Goal: Transaction & Acquisition: Purchase product/service

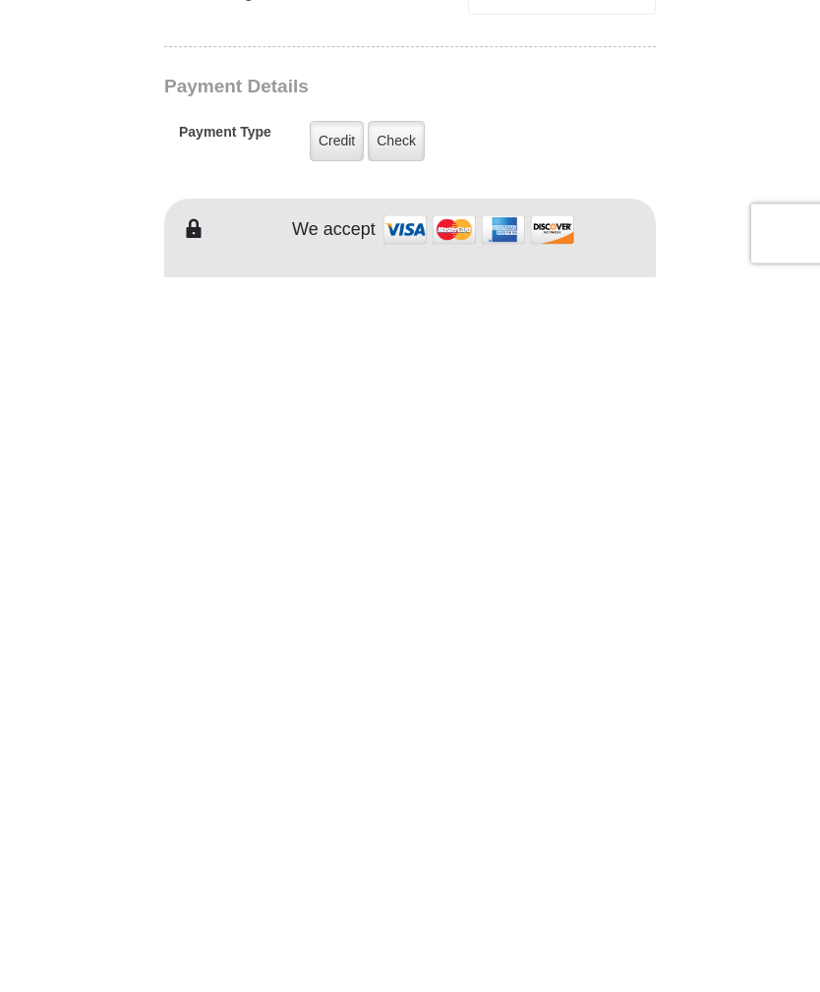
scroll to position [824, 0]
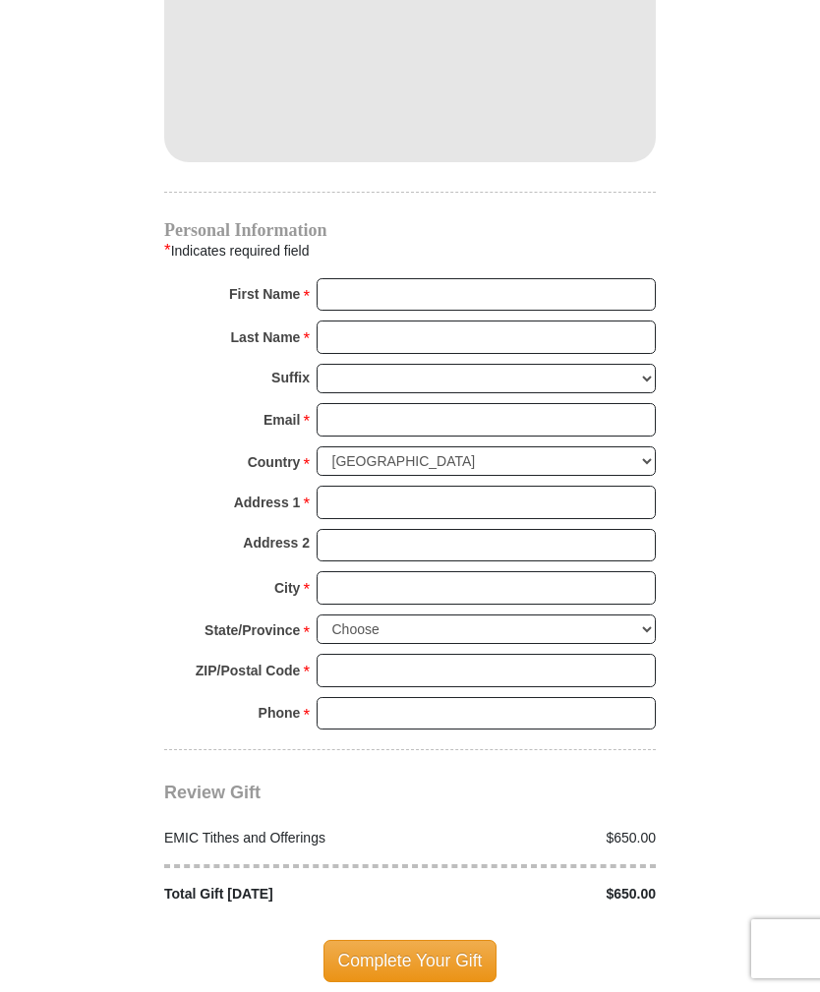
scroll to position [1829, 0]
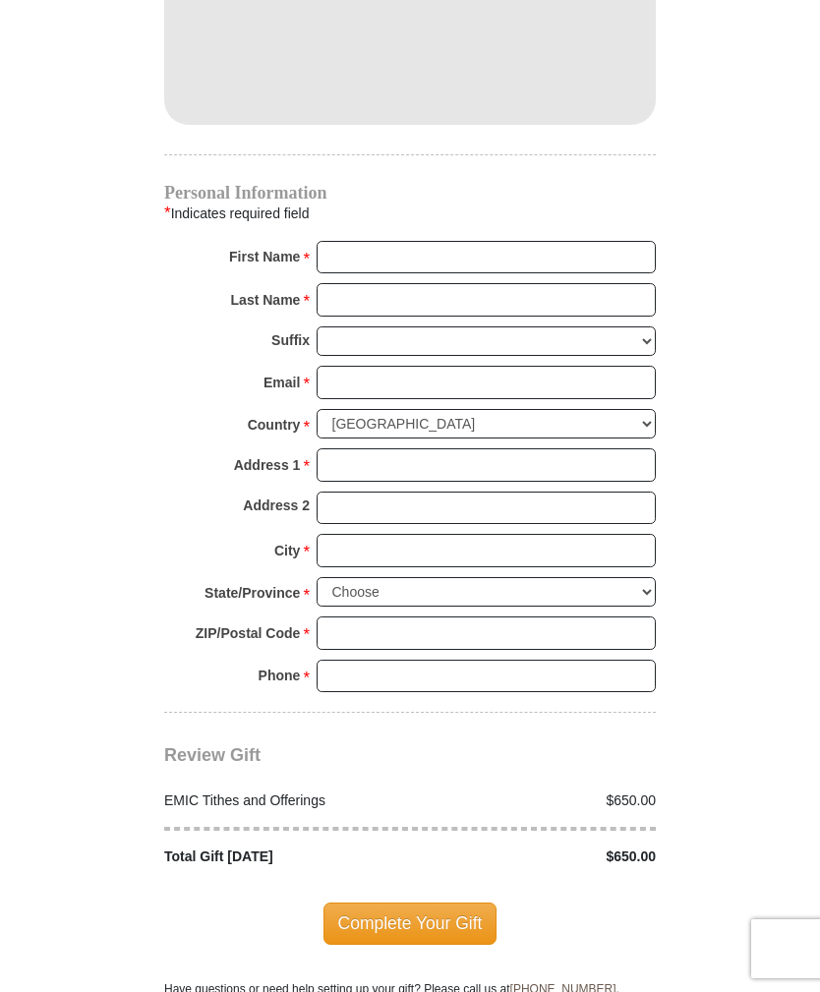
click at [12, 666] on body "[GEOGRAPHIC_DATA][DEMOGRAPHIC_DATA] Online Giving Because of gifts like yours, …" at bounding box center [410, 693] width 820 height 5044
click at [470, 241] on input "First Name *" at bounding box center [486, 257] width 339 height 33
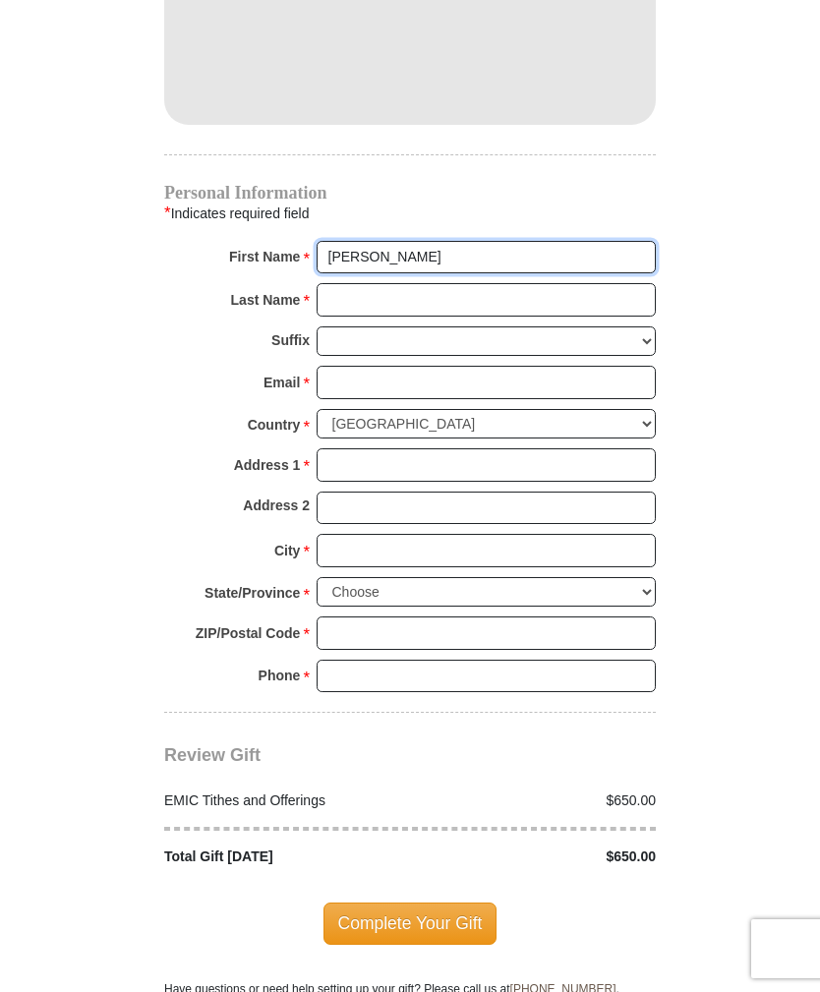
type input "[PERSON_NAME]"
click at [567, 283] on input "Last Name *" at bounding box center [486, 299] width 339 height 33
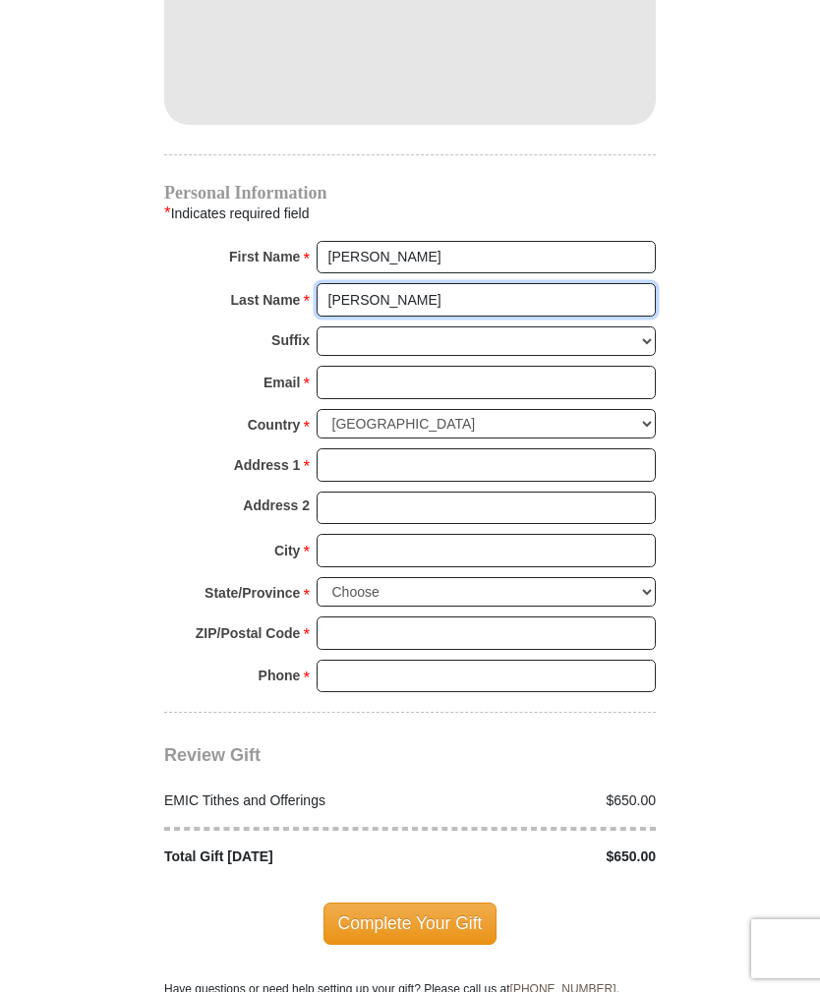
type input "[PERSON_NAME]"
click at [482, 366] on input "Email *" at bounding box center [486, 382] width 339 height 33
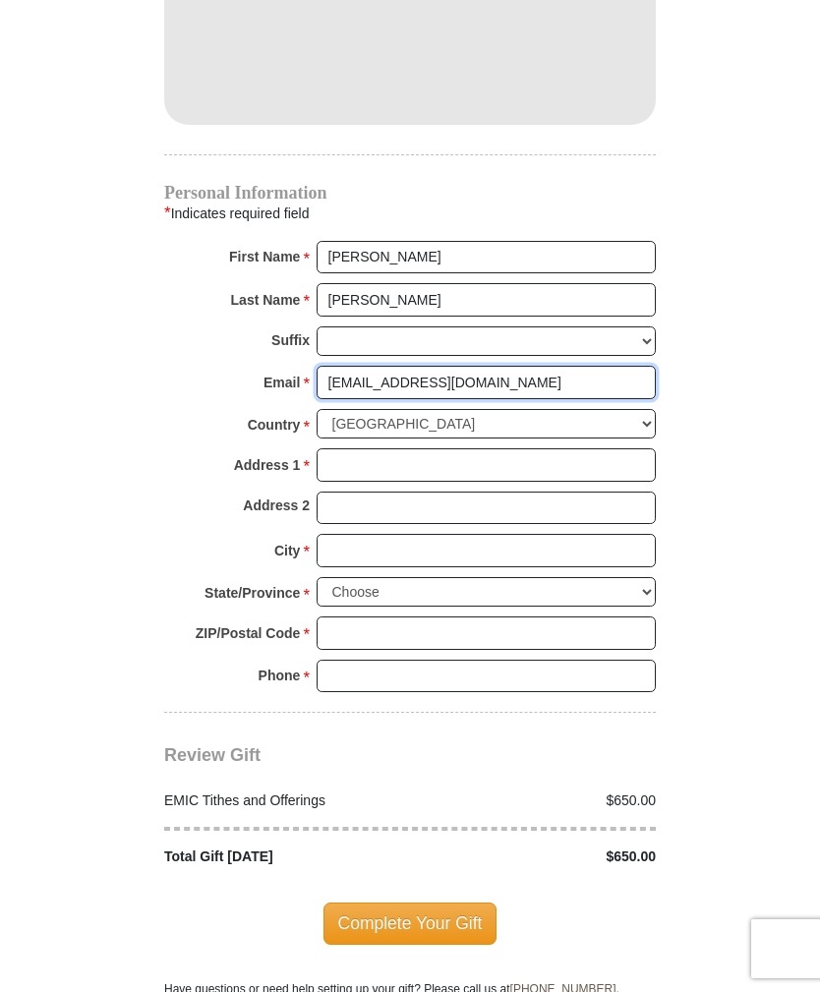
type input "[EMAIL_ADDRESS][DOMAIN_NAME]"
click at [510, 448] on input "Address 1 *" at bounding box center [486, 464] width 339 height 33
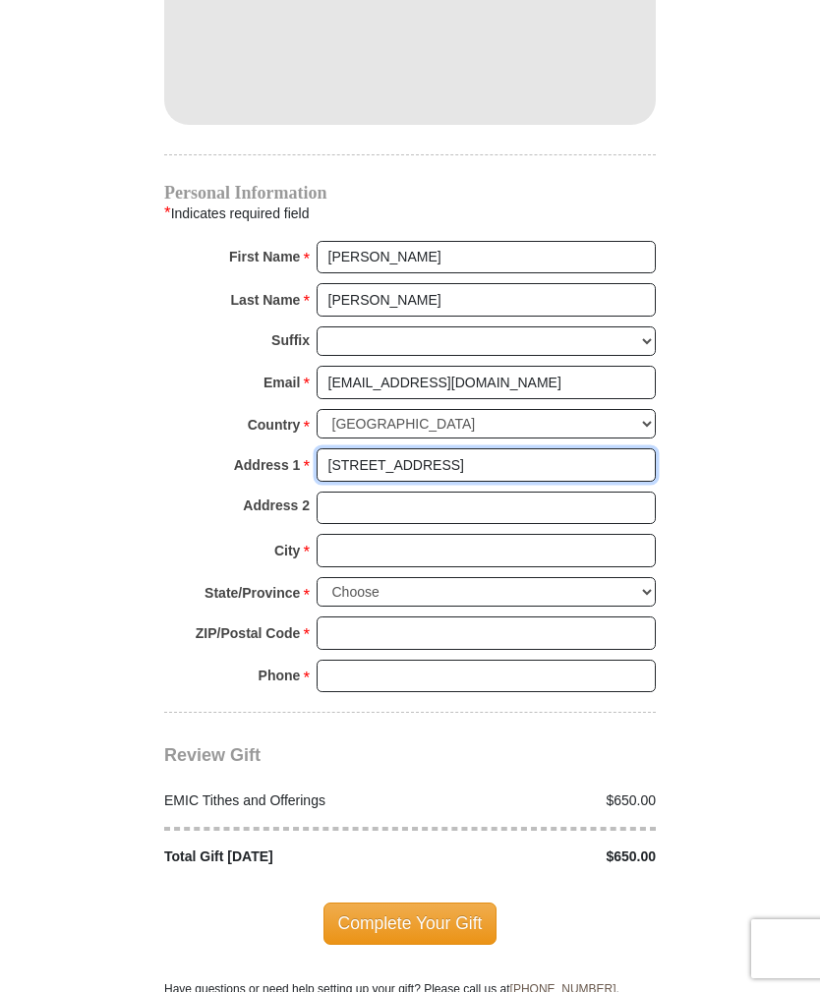
type input "[STREET_ADDRESS]"
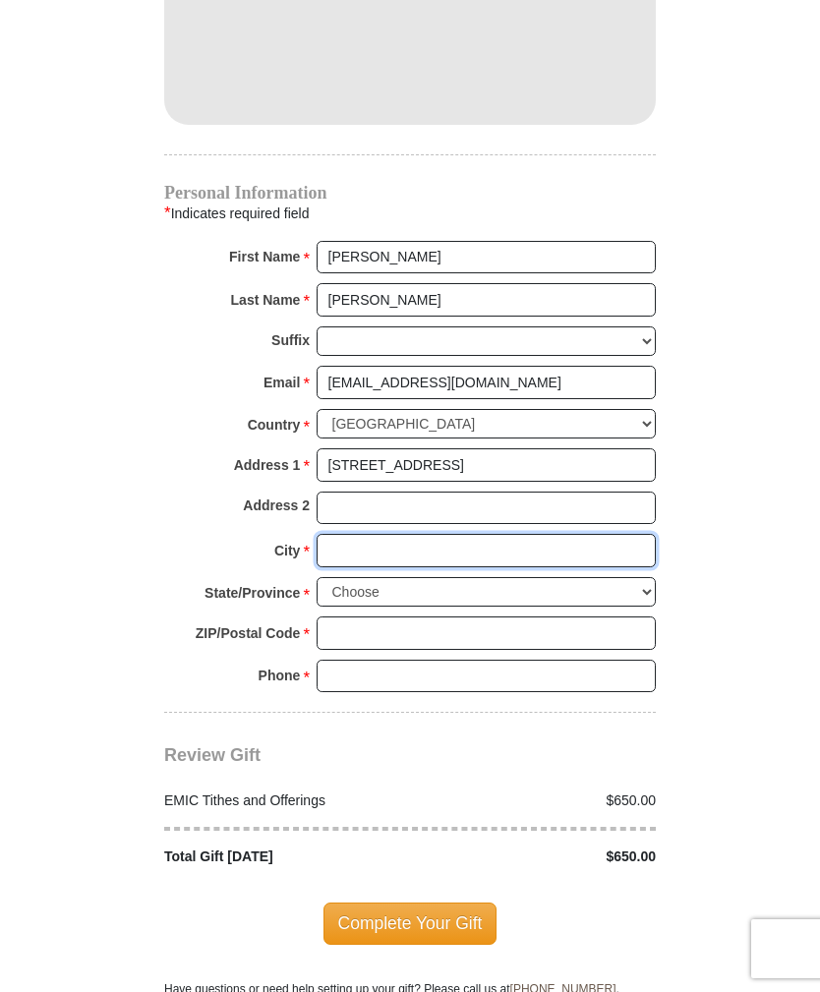
click at [393, 534] on input "City *" at bounding box center [486, 550] width 339 height 33
type input "Southside"
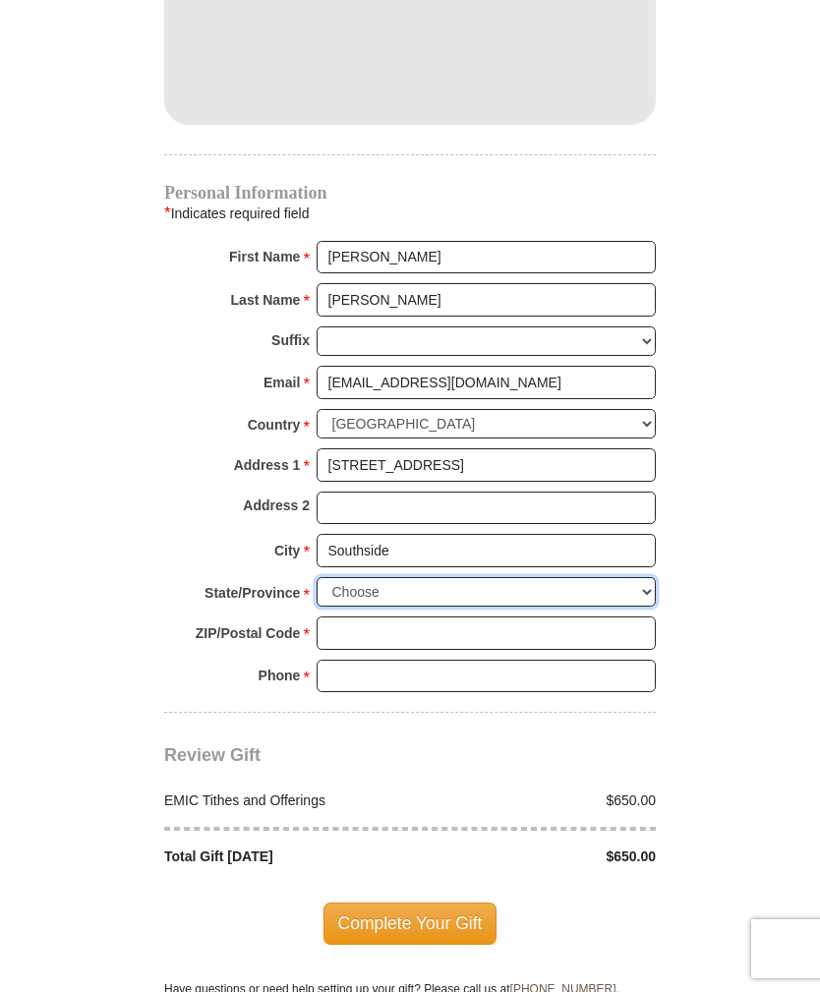
click at [638, 577] on select "Choose [US_STATE] [US_STATE] [US_STATE] [US_STATE] [US_STATE] Armed Forces Amer…" at bounding box center [486, 592] width 339 height 30
select select "AL"
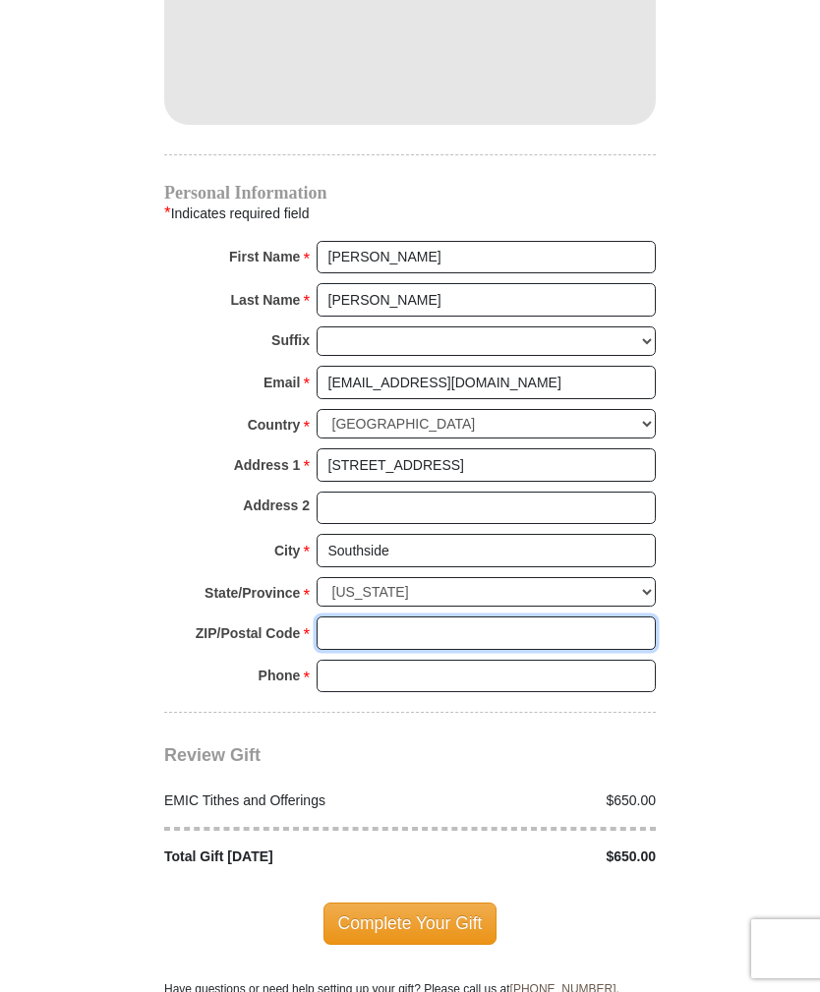
click at [375, 616] on input "ZIP/Postal Code *" at bounding box center [486, 632] width 339 height 33
type input "35907"
click at [480, 660] on input "Phone * *" at bounding box center [486, 676] width 339 height 33
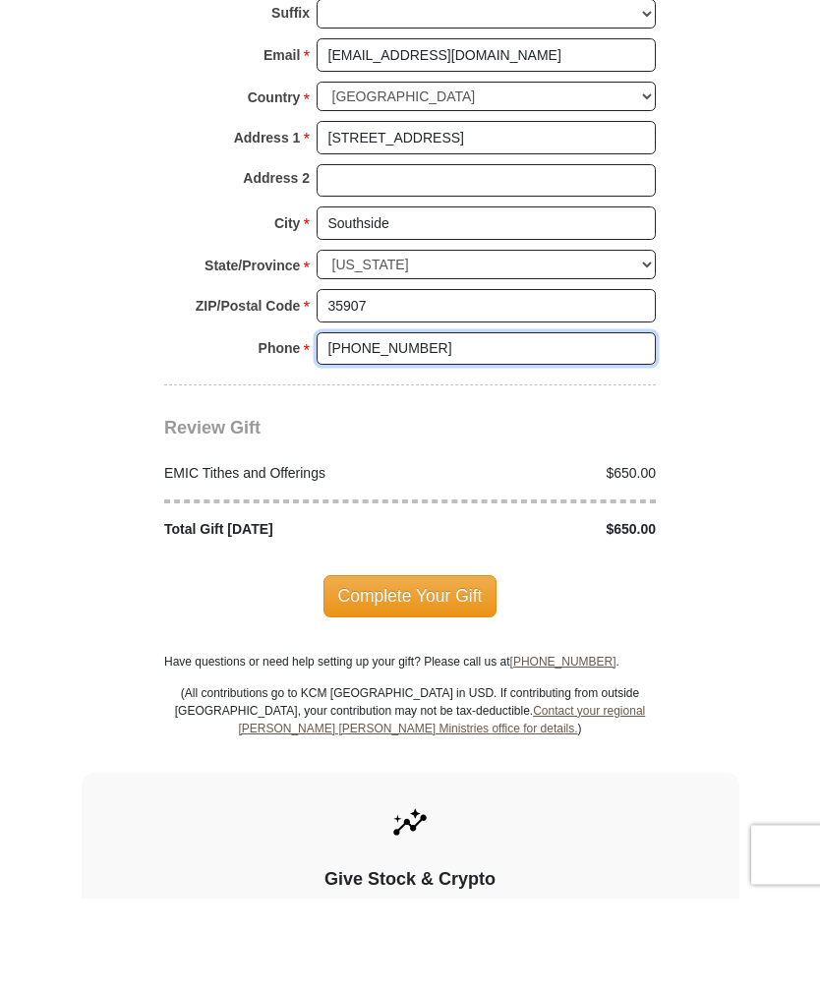
scroll to position [2063, 0]
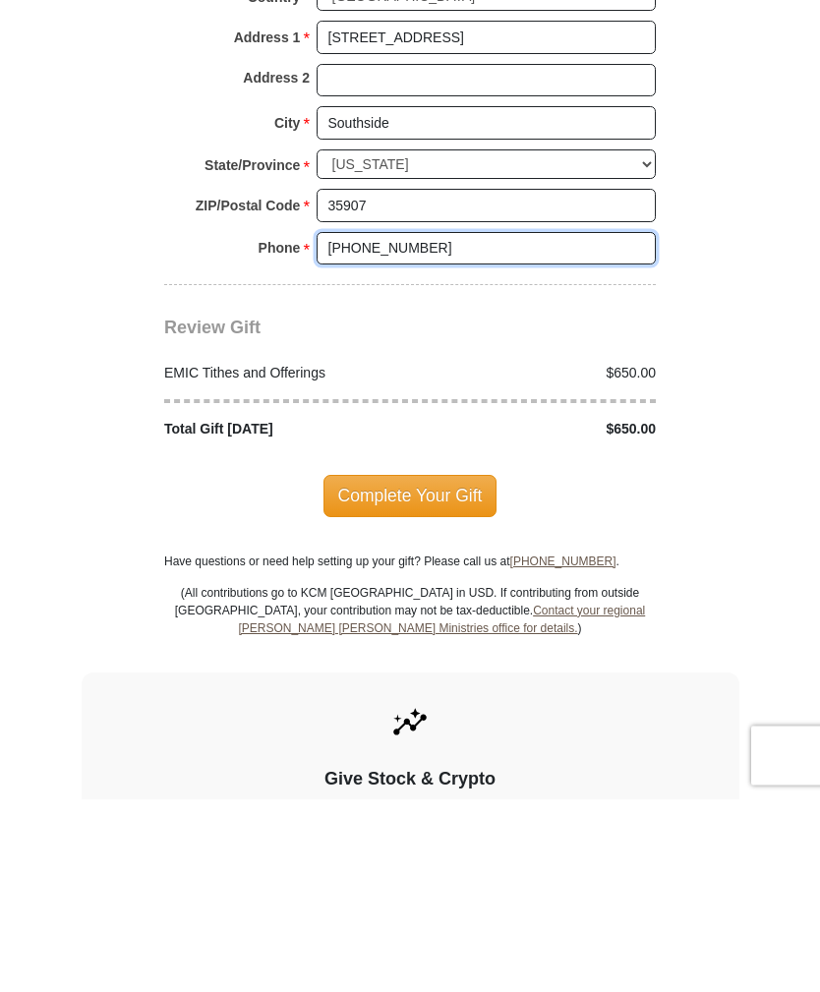
type input "[PHONE_NUMBER]"
click at [462, 668] on span "Complete Your Gift" at bounding box center [410, 688] width 174 height 41
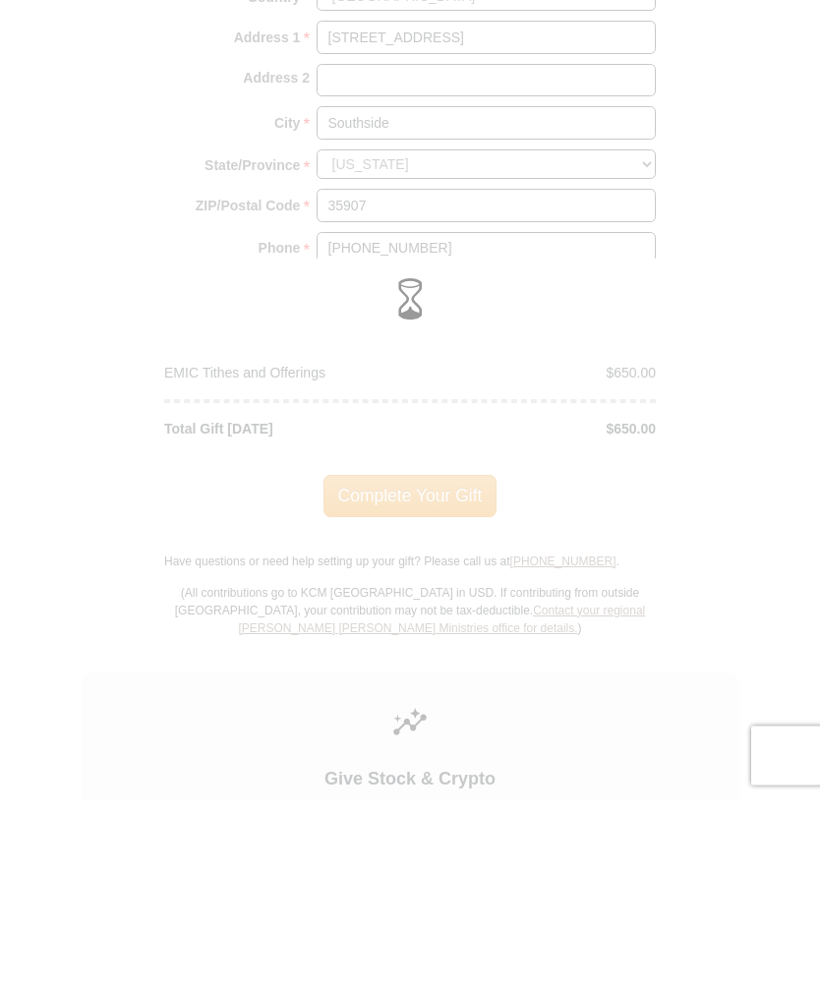
scroll to position [2257, 0]
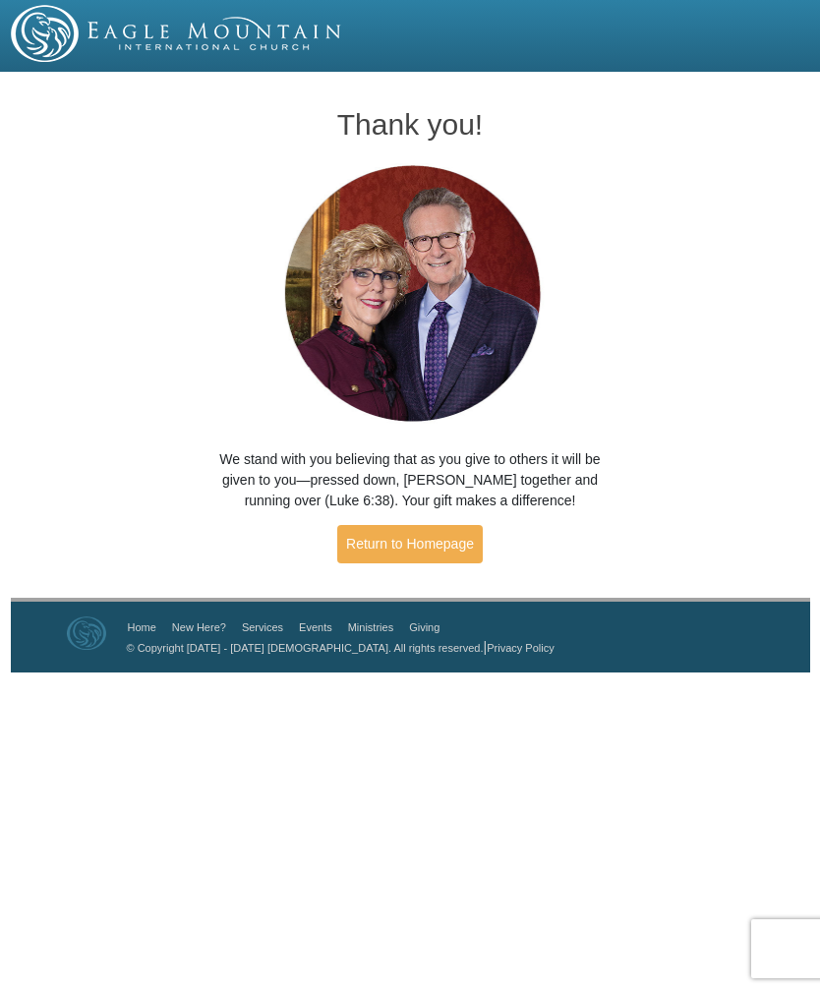
click at [441, 553] on link "Return to Homepage" at bounding box center [409, 544] width 145 height 38
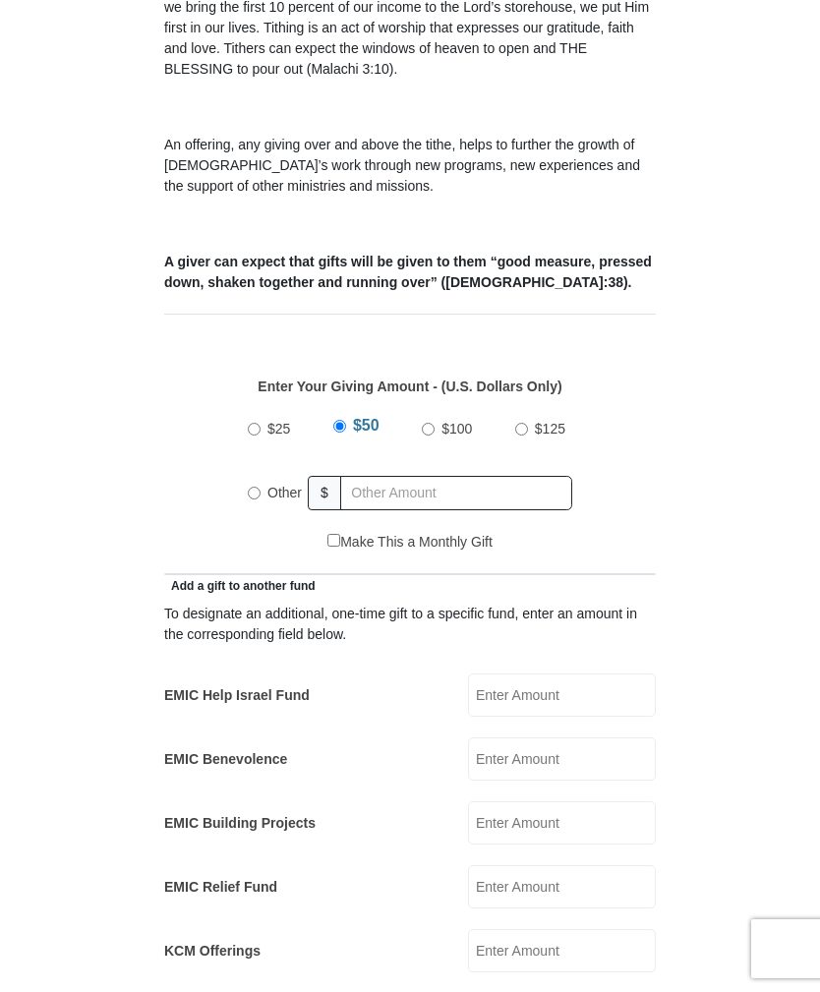
scroll to position [582, 0]
click at [251, 488] on input "Other" at bounding box center [254, 494] width 13 height 13
radio input "true"
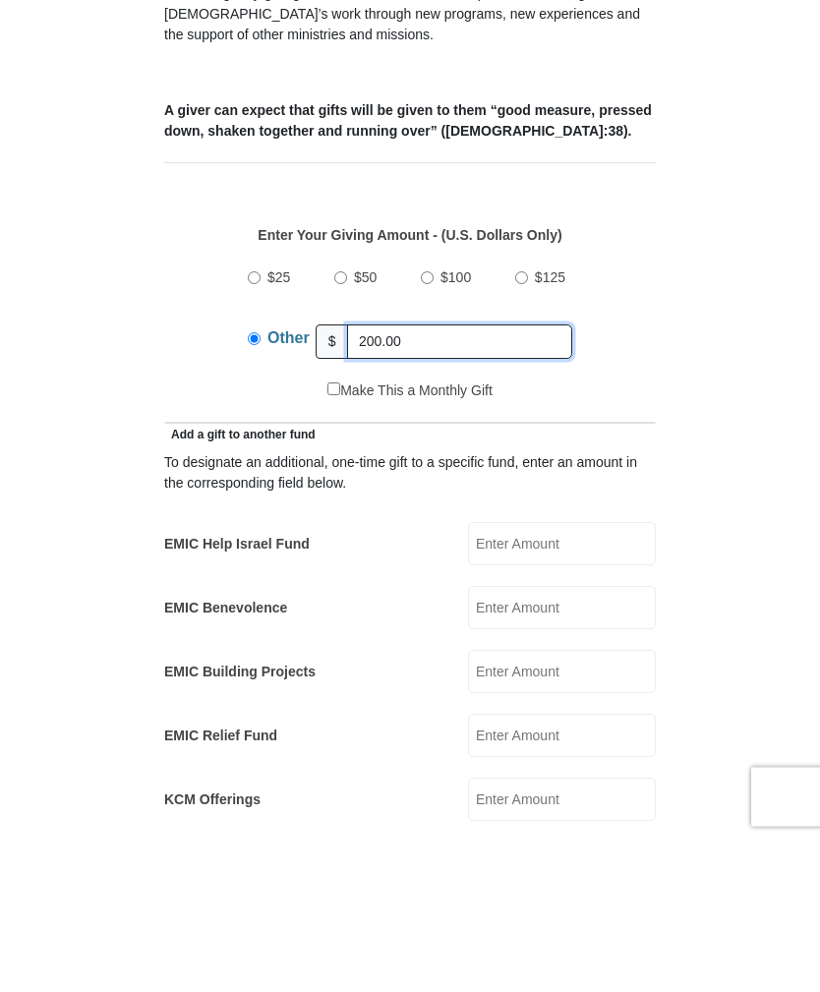
type input "200.00"
click at [548, 674] on input "EMIC Help Israel Fund" at bounding box center [562, 695] width 188 height 43
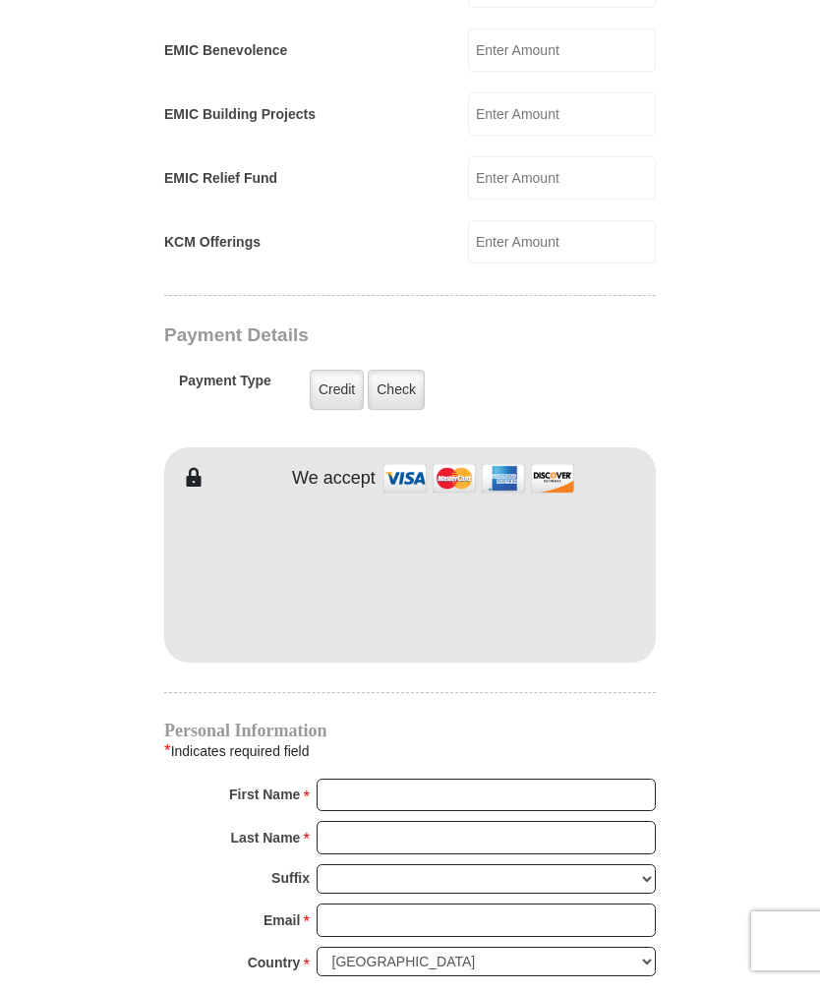
scroll to position [1310, 0]
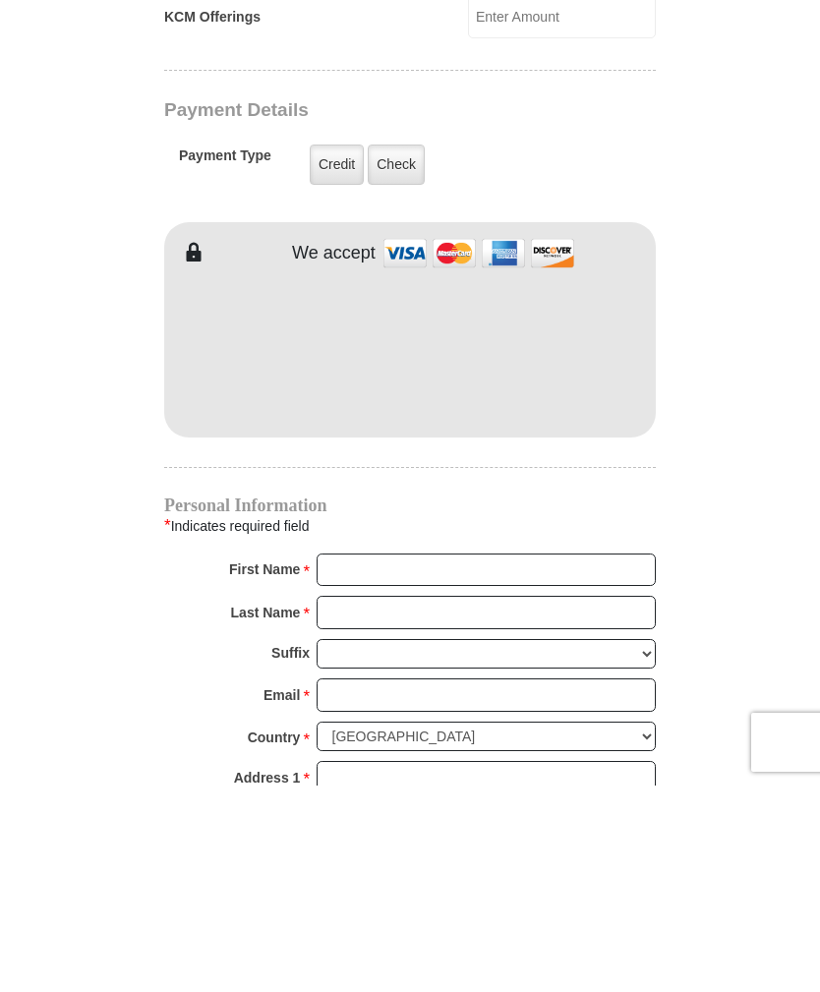
type input "25.00"
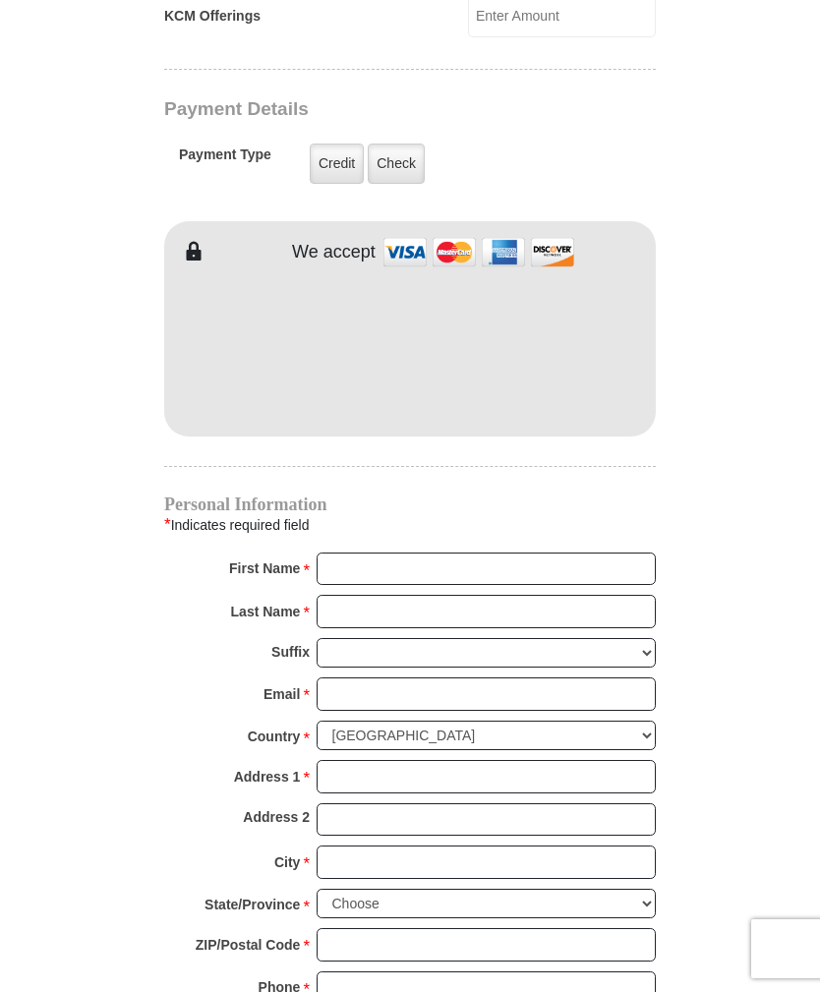
scroll to position [1517, 0]
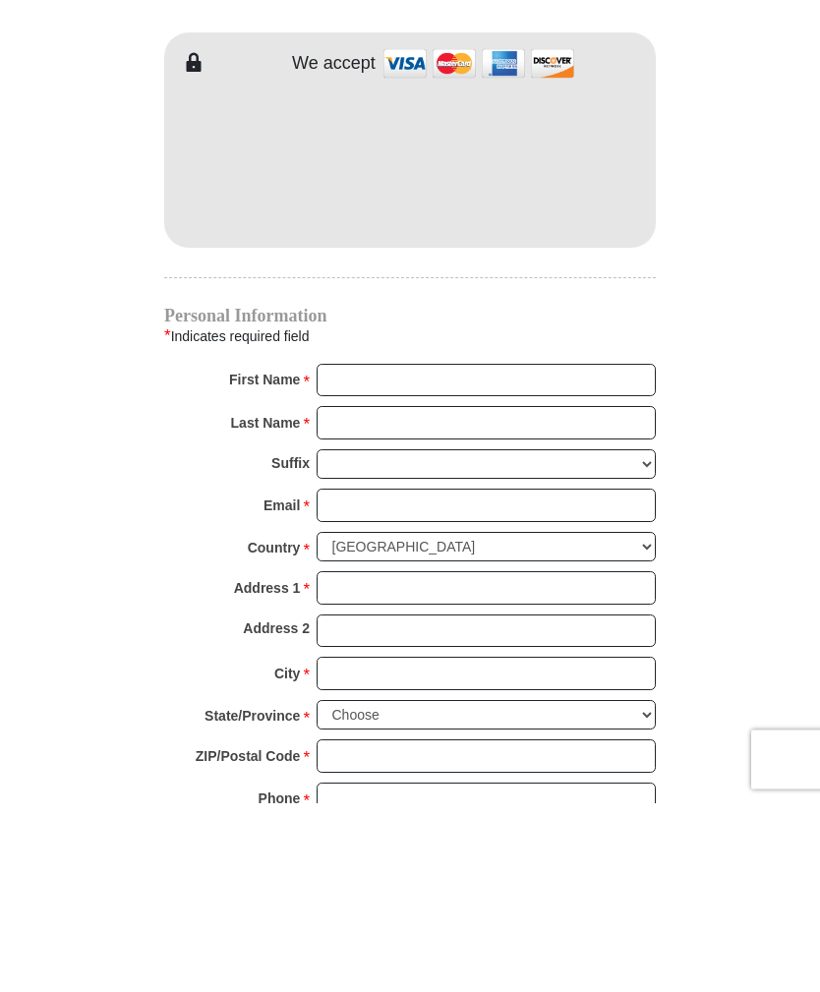
click at [381, 497] on div "Personal Information * Indicates required field First Name * Please enter First…" at bounding box center [409, 760] width 491 height 527
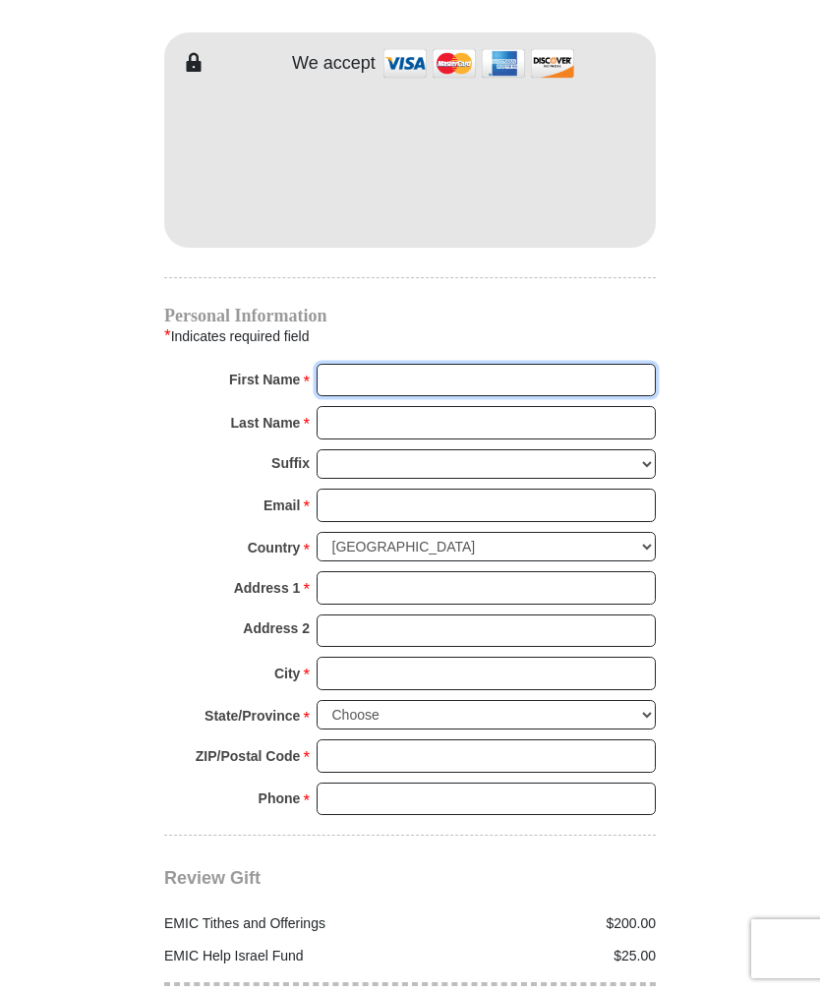
click at [363, 364] on input "First Name *" at bounding box center [486, 380] width 339 height 33
type input "[PERSON_NAME]"
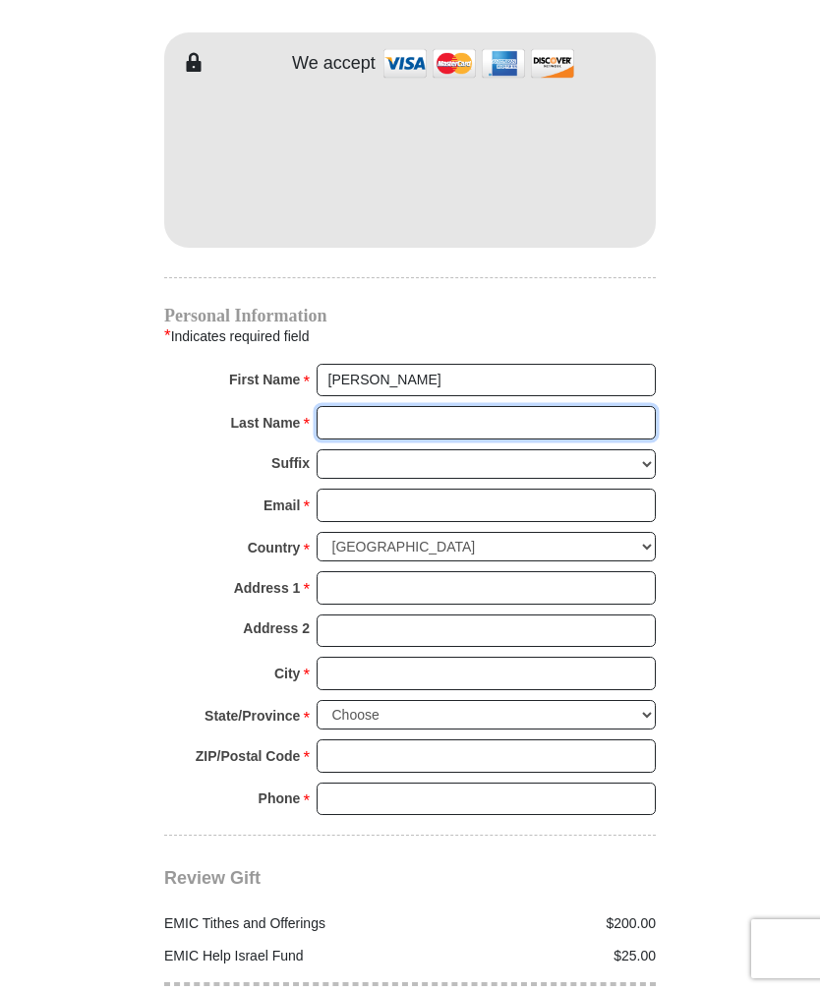
click at [539, 406] on input "Last Name *" at bounding box center [486, 422] width 339 height 33
type input "[PERSON_NAME]"
click at [500, 489] on input "Email *" at bounding box center [486, 505] width 339 height 33
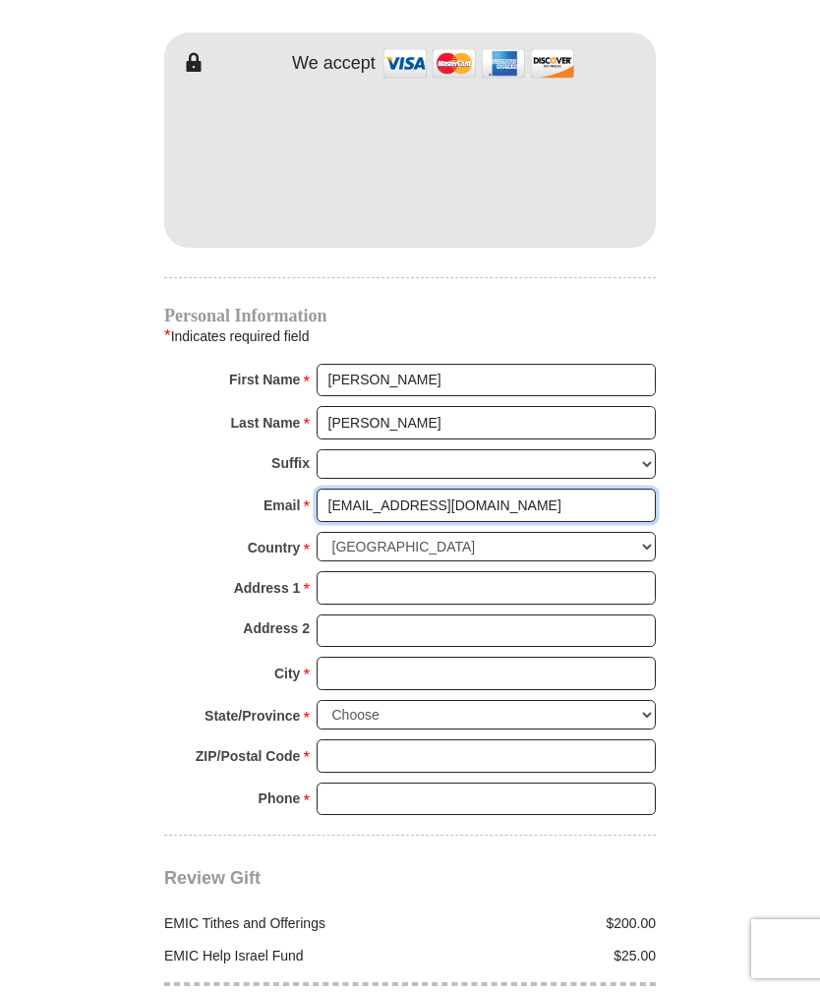
type input "[EMAIL_ADDRESS][DOMAIN_NAME]"
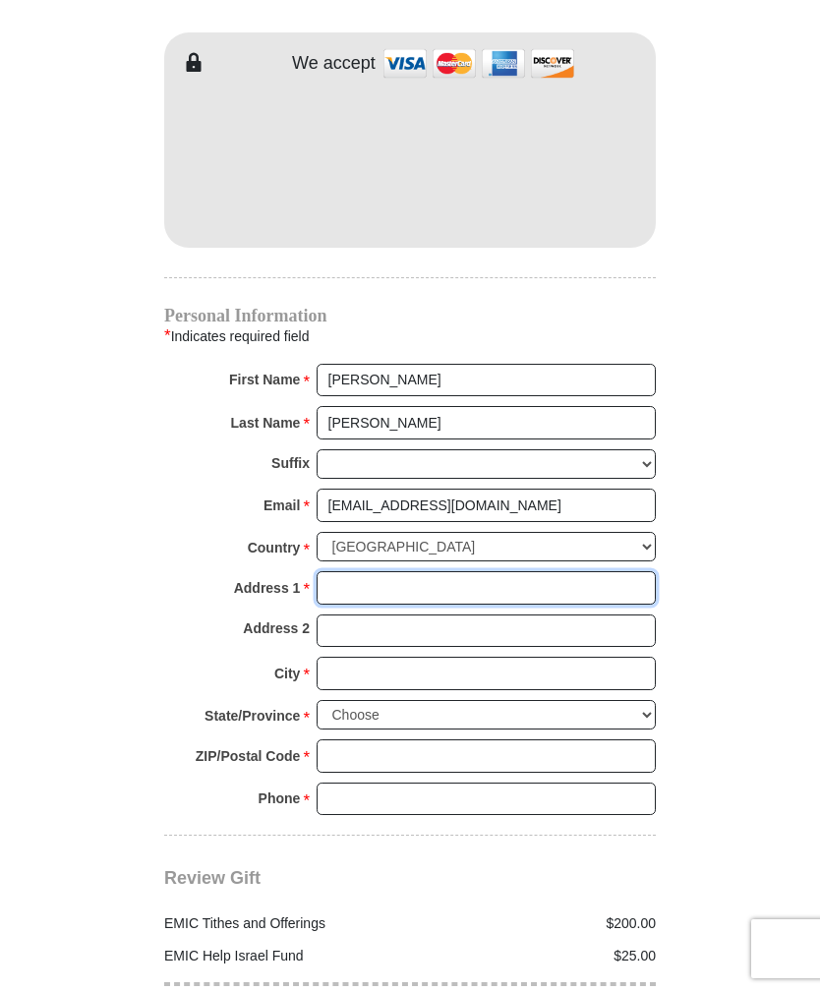
click at [424, 571] on input "Address 1 *" at bounding box center [486, 587] width 339 height 33
type input "[STREET_ADDRESS]"
click at [460, 657] on input "City *" at bounding box center [486, 673] width 339 height 33
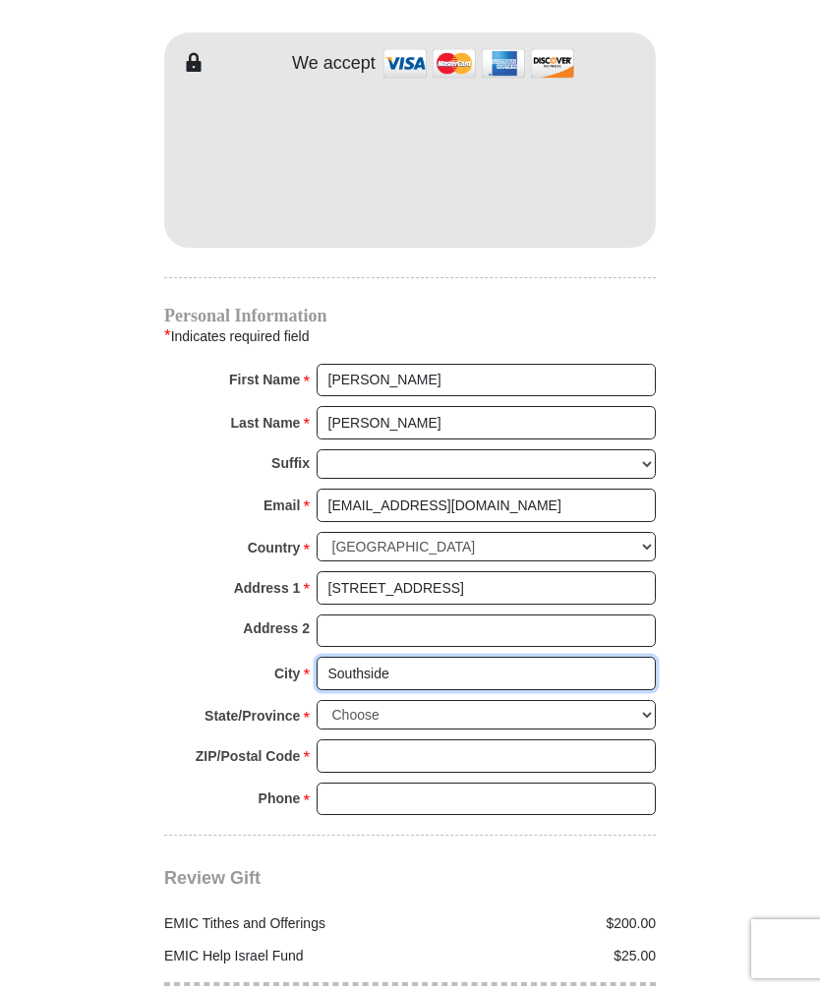
type input "Southside"
click at [637, 700] on select "Choose [US_STATE] [US_STATE] [US_STATE] [US_STATE] [US_STATE] Armed Forces Amer…" at bounding box center [486, 715] width 339 height 30
select select "AL"
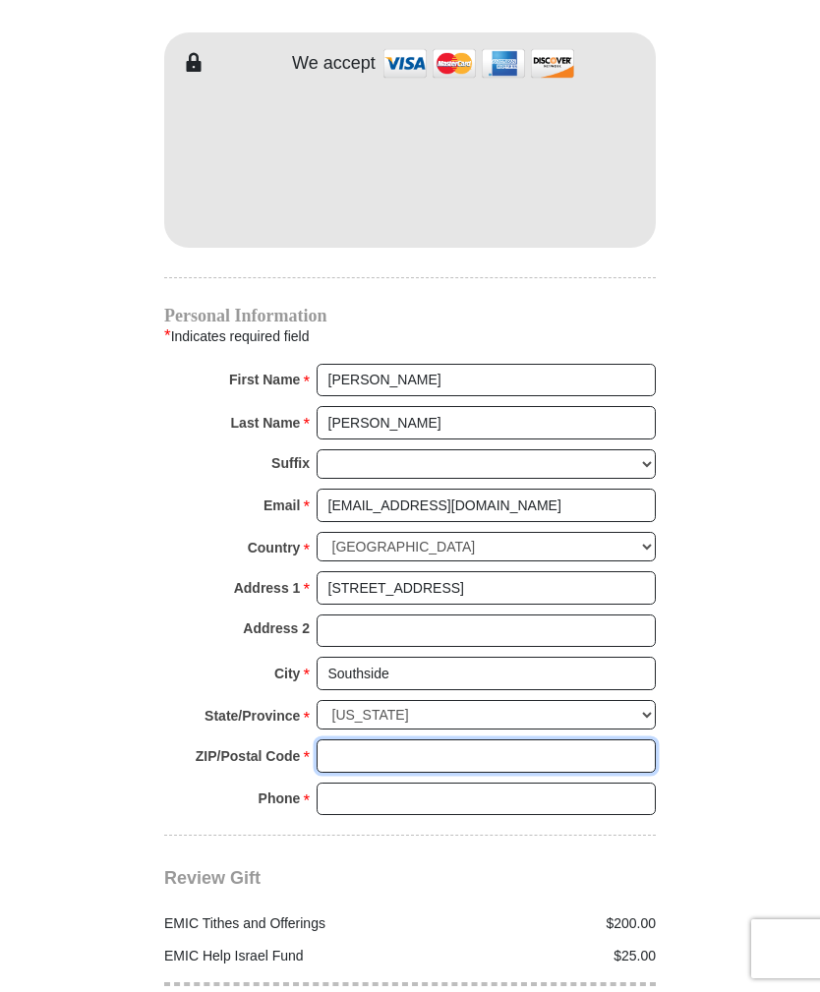
click at [569, 739] on input "ZIP/Postal Code *" at bounding box center [486, 755] width 339 height 33
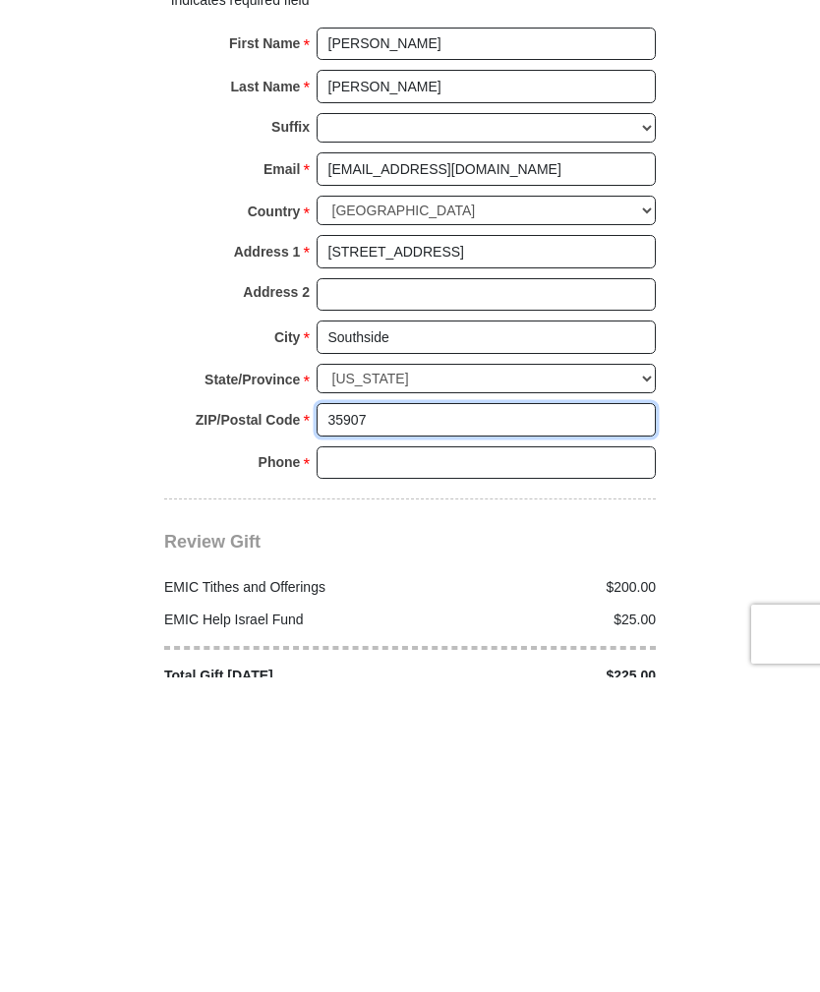
type input "35907"
click at [568, 761] on input "Phone * *" at bounding box center [486, 777] width 339 height 33
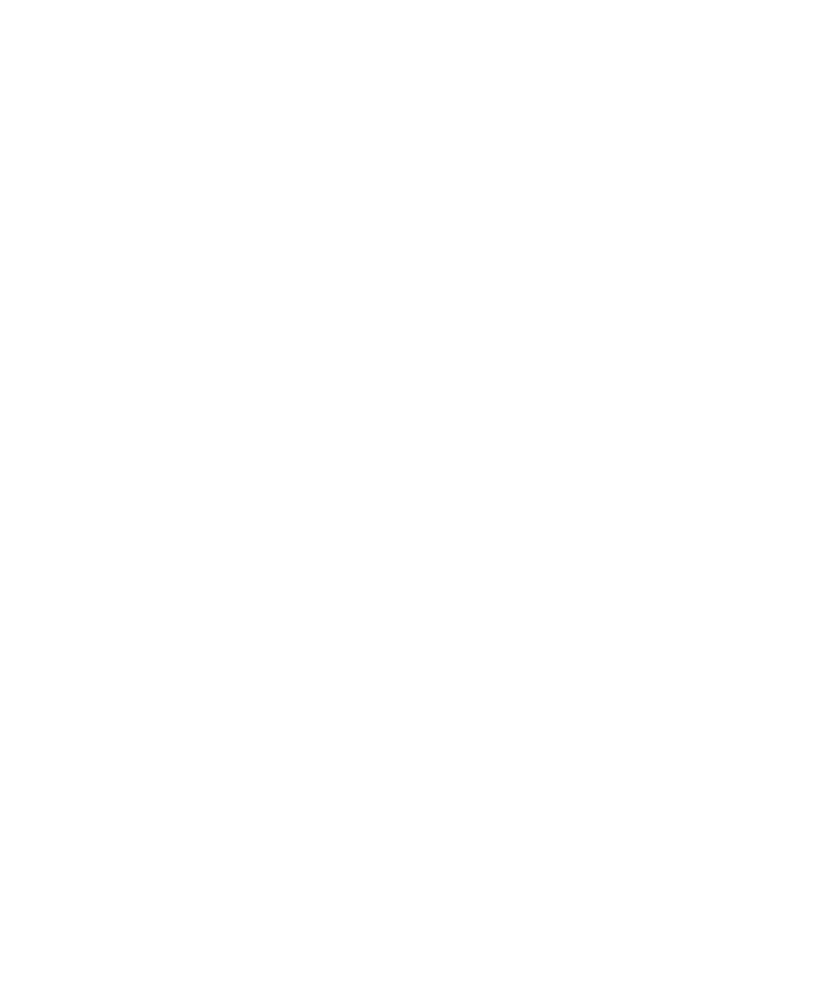
scroll to position [0, 0]
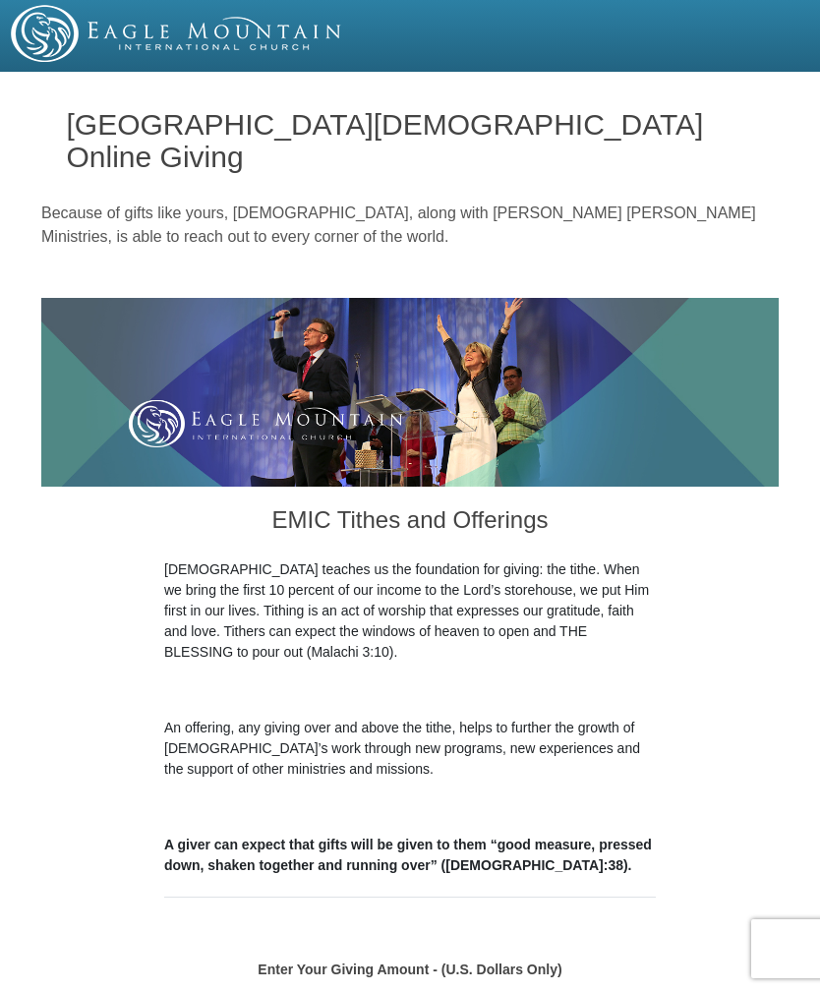
type input "[PHONE_NUMBER]"
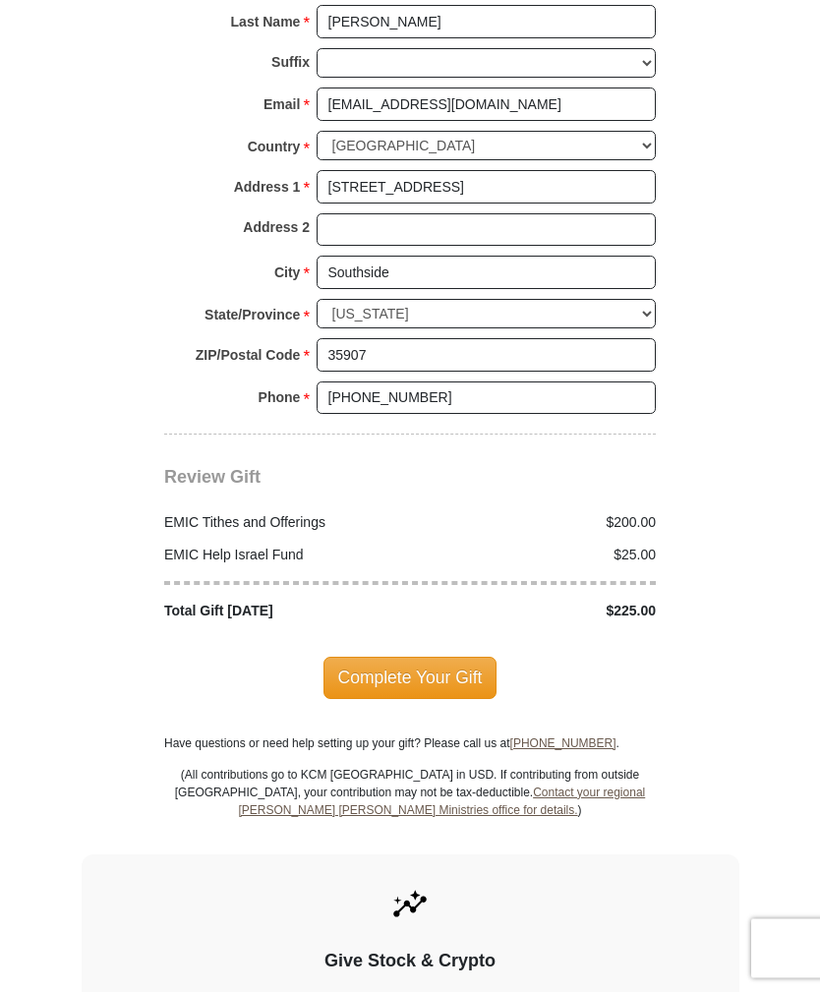
scroll to position [2107, 0]
click at [456, 657] on span "Complete Your Gift" at bounding box center [410, 677] width 174 height 41
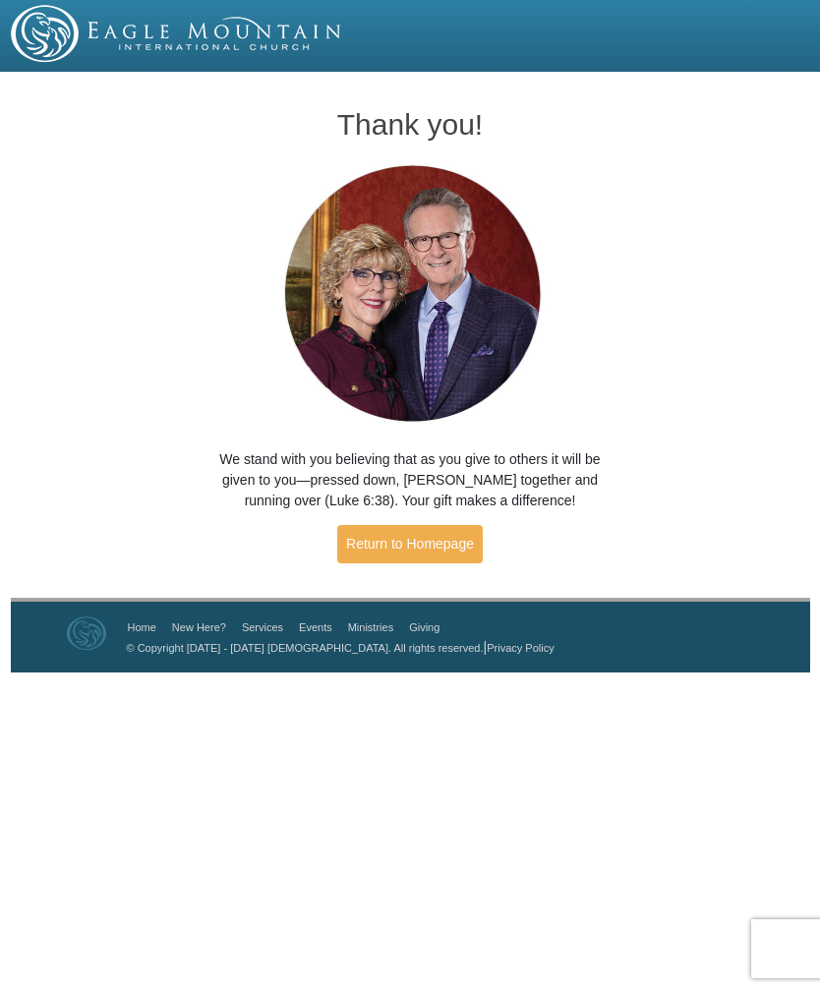
click at [808, 672] on html "Thank you! We stand with you believing that as you give to others it will be gi…" at bounding box center [410, 336] width 820 height 672
